Goal: Contribute content

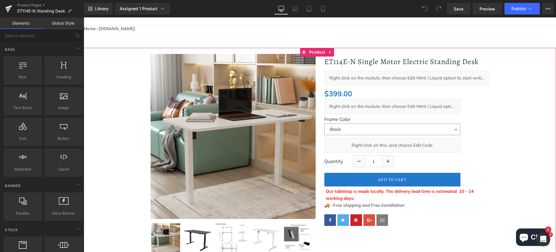
scroll to position [42, 0]
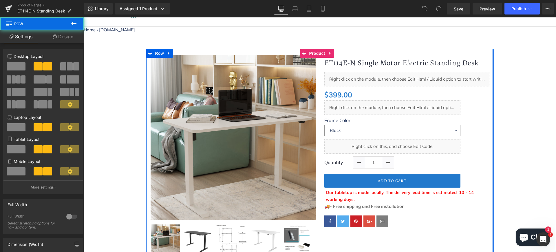
drag, startPoint x: 490, startPoint y: 92, endPoint x: 499, endPoint y: 92, distance: 9.0
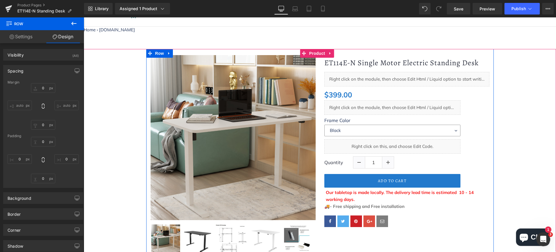
type input "0"
type input "21"
type input "0"
type input "10"
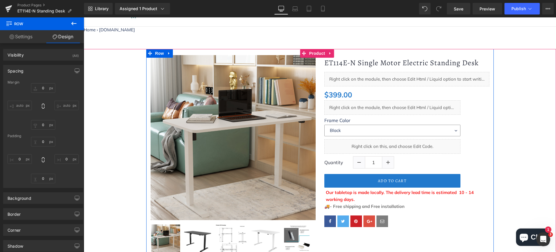
type input "0"
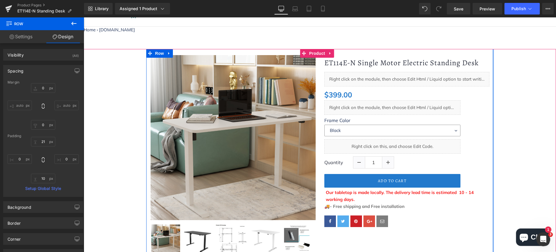
click at [445, 91] on div at bounding box center [492, 184] width 1 height 270
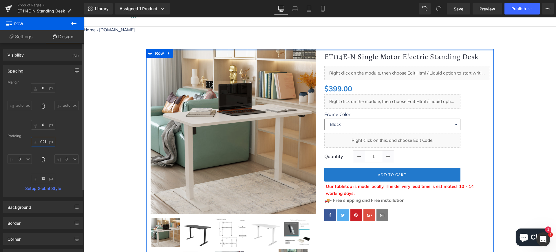
type input "21"
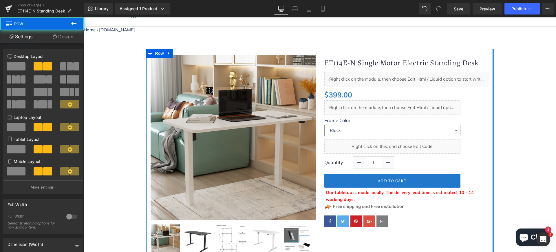
drag, startPoint x: 490, startPoint y: 124, endPoint x: 506, endPoint y: 124, distance: 15.9
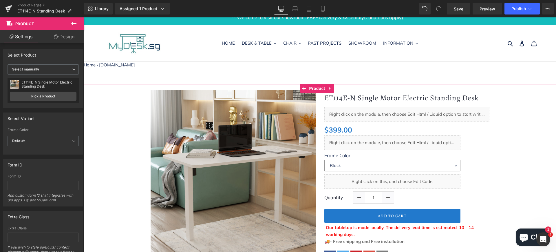
scroll to position [0, 0]
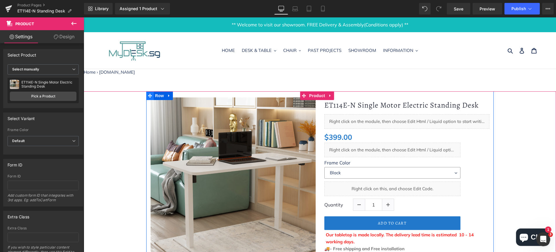
click at [149, 96] on icon at bounding box center [150, 96] width 4 height 4
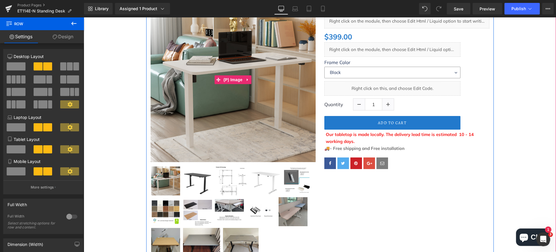
scroll to position [72, 0]
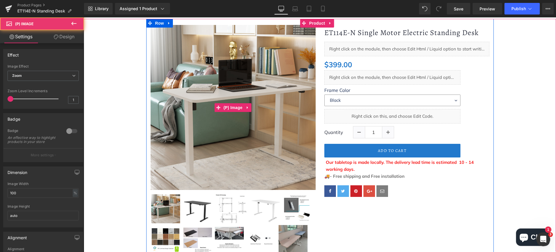
click at [151, 89] on img at bounding box center [233, 107] width 165 height 164
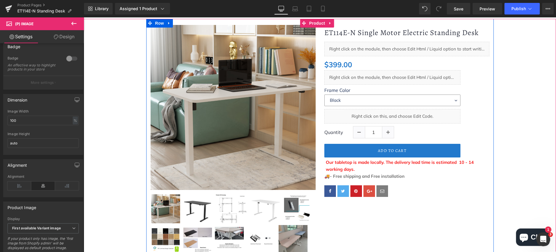
click at [146, 119] on div "Sale Off (P) Image" at bounding box center [233, 155] width 174 height 261
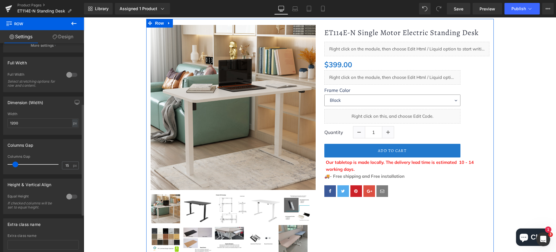
scroll to position [145, 0]
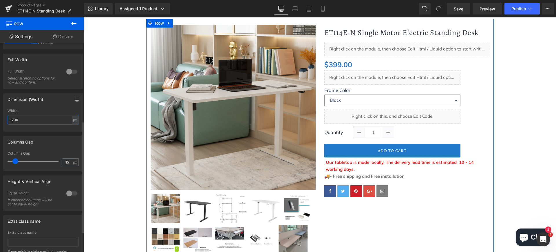
click at [61, 121] on input "1200" at bounding box center [43, 120] width 71 height 10
drag, startPoint x: 61, startPoint y: 121, endPoint x: 0, endPoint y: 118, distance: 61.2
click at [0, 118] on div "Dimension (Width) 1200px Width 1200 px % px" at bounding box center [43, 110] width 87 height 43
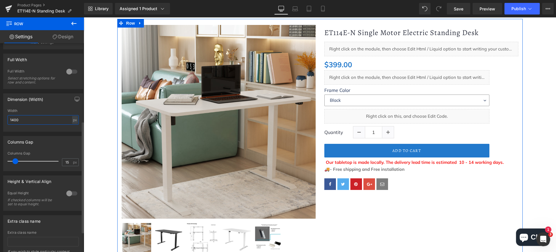
type input "1400"
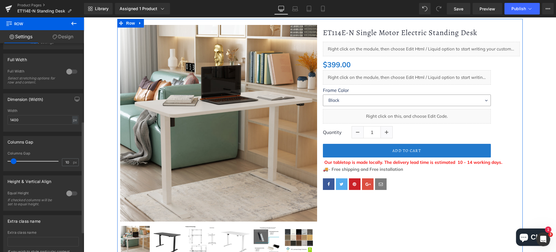
type input "9"
click at [14, 159] on span at bounding box center [13, 161] width 6 height 6
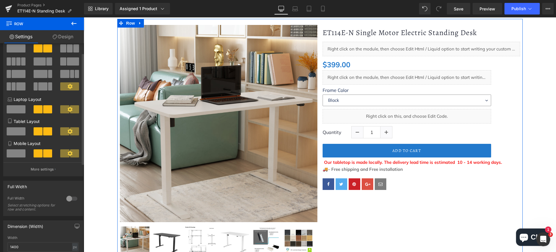
scroll to position [0, 0]
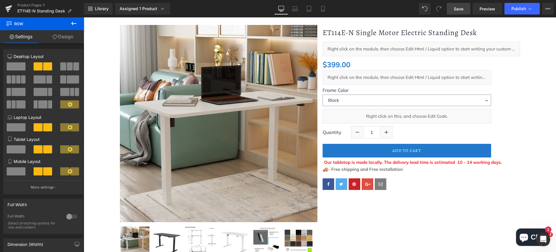
click at [445, 10] on span "Save" at bounding box center [459, 9] width 10 height 6
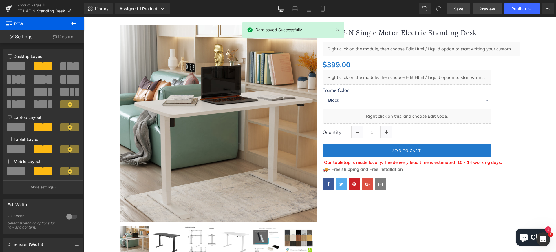
click at [445, 6] on span "Preview" at bounding box center [488, 9] width 16 height 6
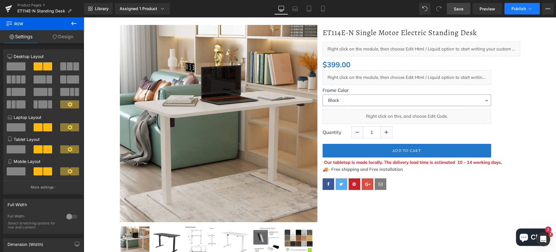
click at [445, 7] on span "Publish" at bounding box center [518, 8] width 14 height 5
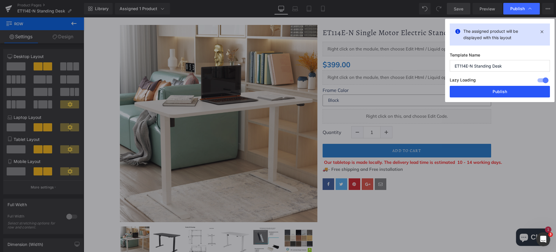
click at [445, 92] on button "Publish" at bounding box center [500, 92] width 100 height 12
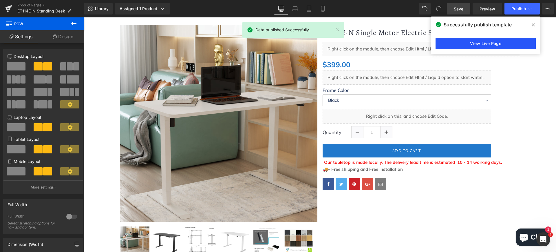
click at [445, 42] on link "View Live Page" at bounding box center [486, 44] width 100 height 12
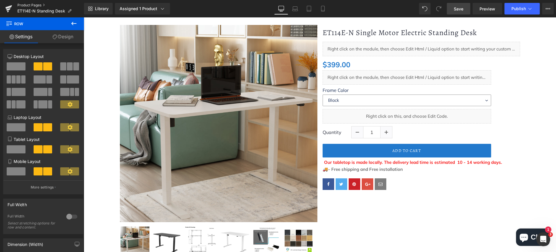
click at [24, 5] on link "Product Pages" at bounding box center [50, 5] width 67 height 5
